Goal: Find specific page/section: Find specific page/section

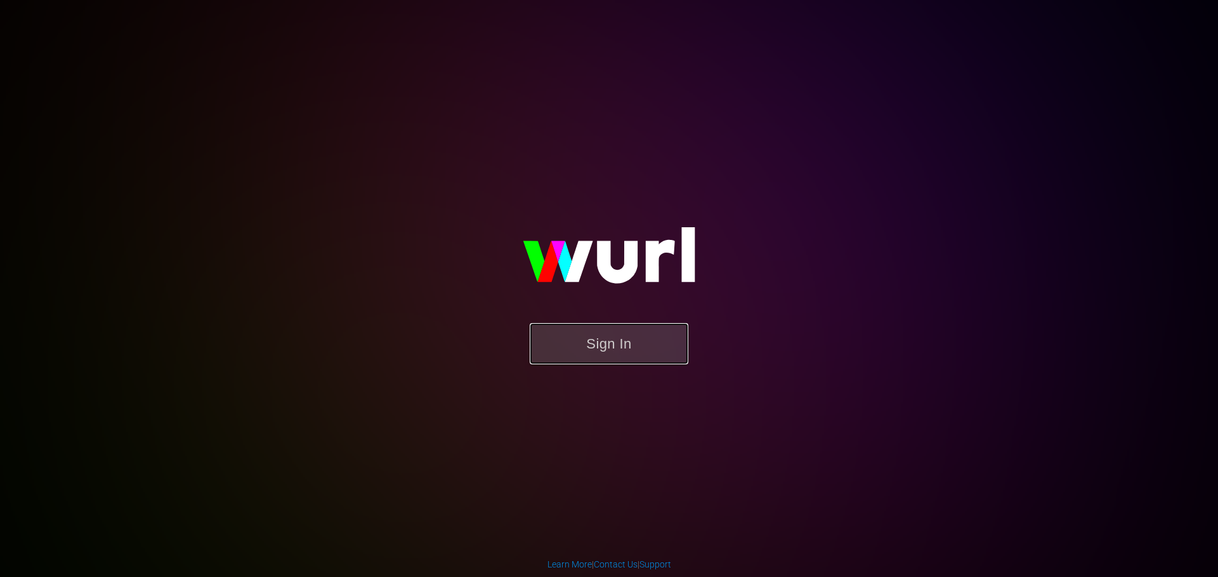
click at [603, 356] on button "Sign In" at bounding box center [609, 343] width 159 height 41
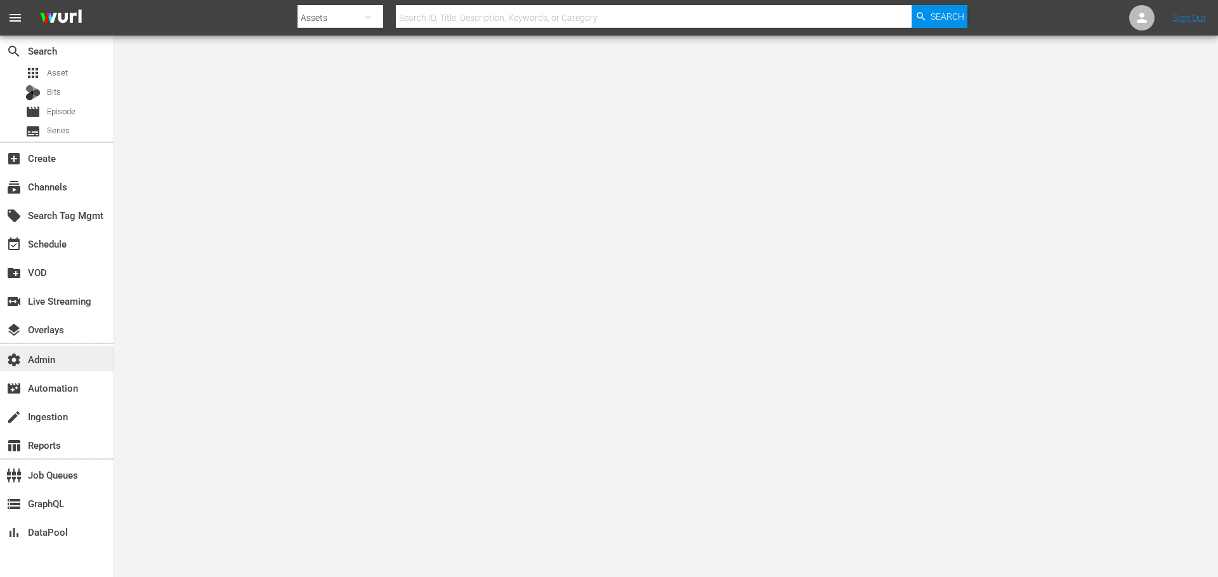
click at [49, 361] on div "settings Admin" at bounding box center [35, 356] width 71 height 11
